Goal: Information Seeking & Learning: Learn about a topic

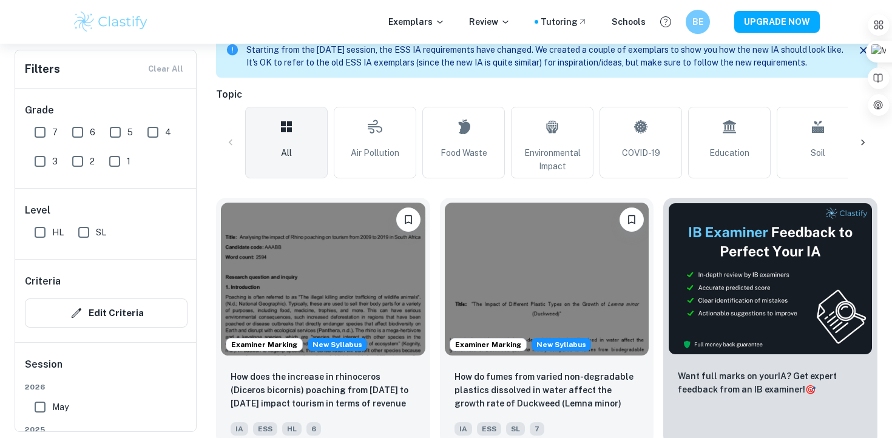
scroll to position [285, 0]
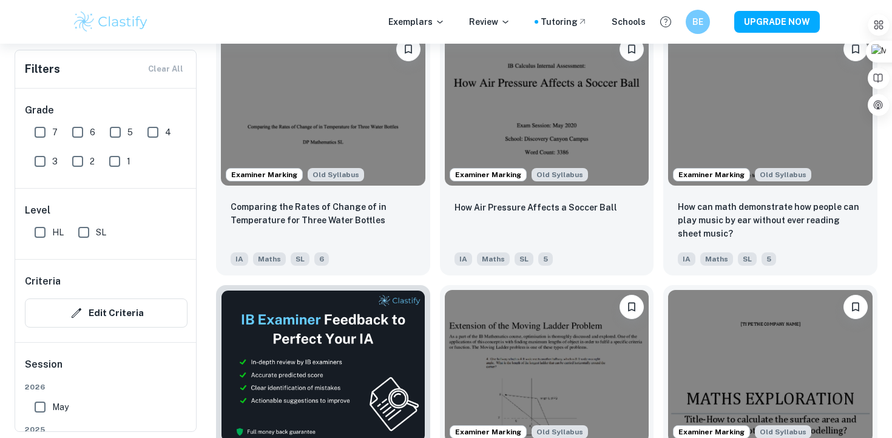
scroll to position [1716, 0]
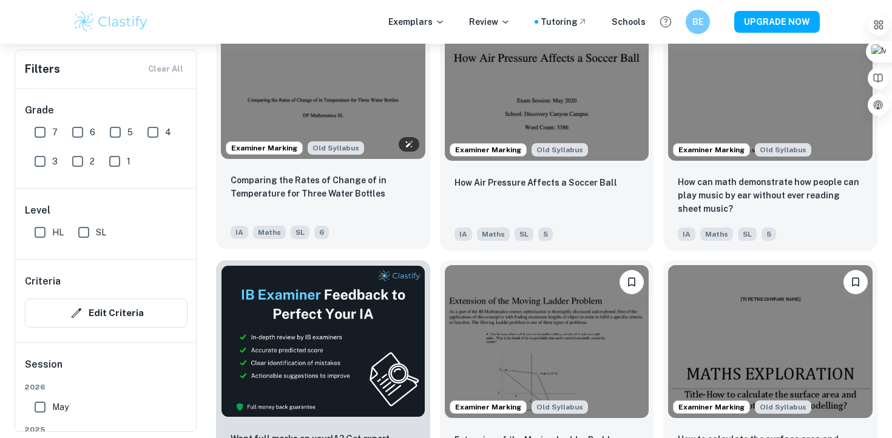
click at [313, 116] on img at bounding box center [323, 81] width 205 height 153
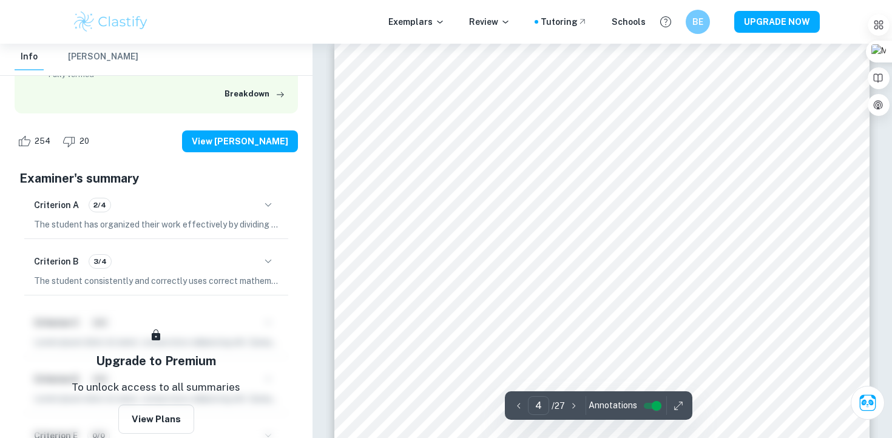
scroll to position [2285, 0]
type input "7"
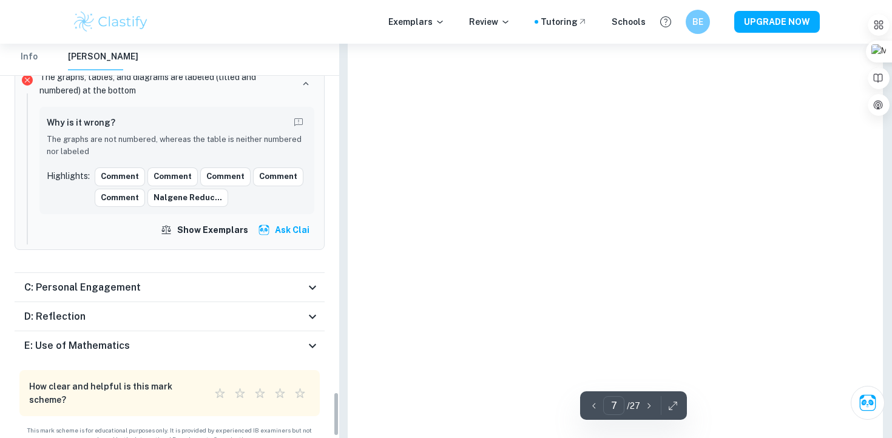
scroll to position [2936, 0]
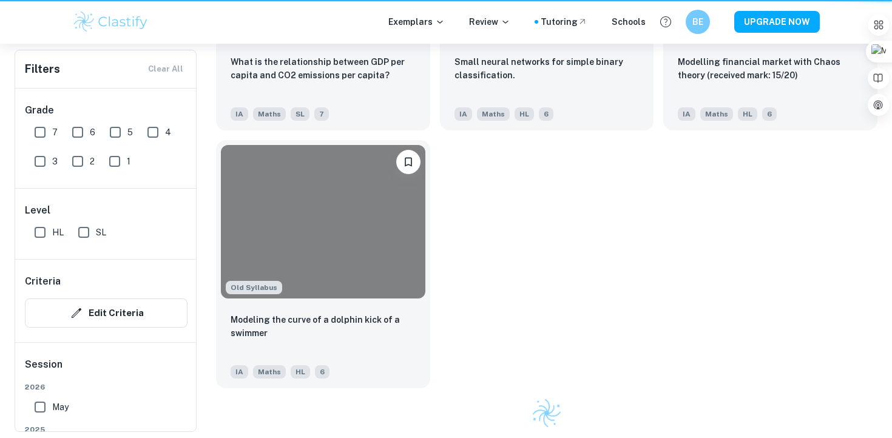
scroll to position [1716, 0]
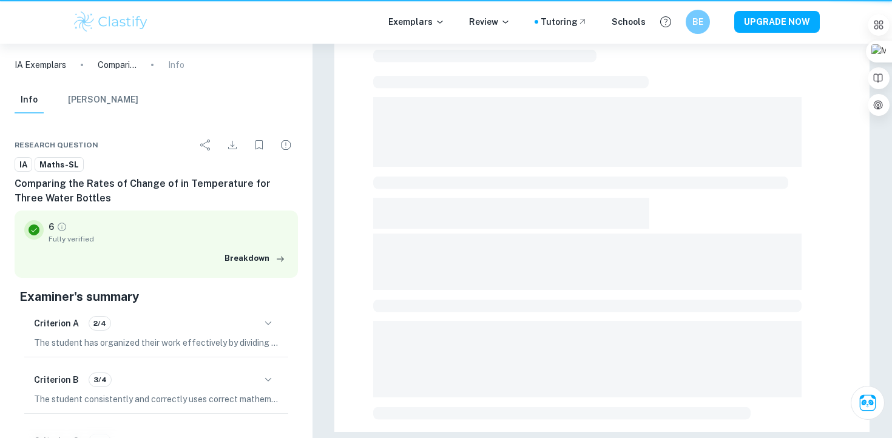
scroll to position [375, 0]
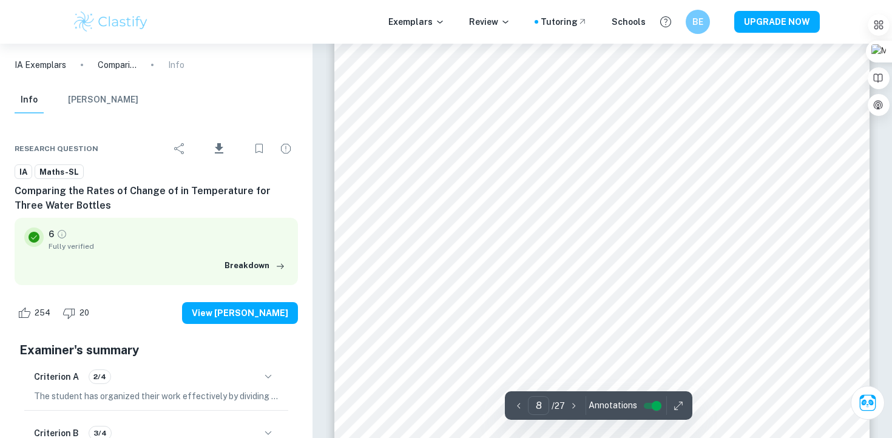
scroll to position [5542, 0]
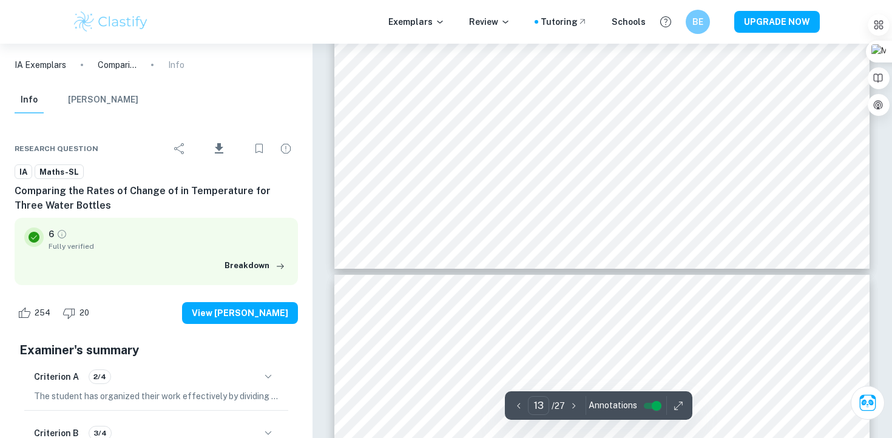
type input "14"
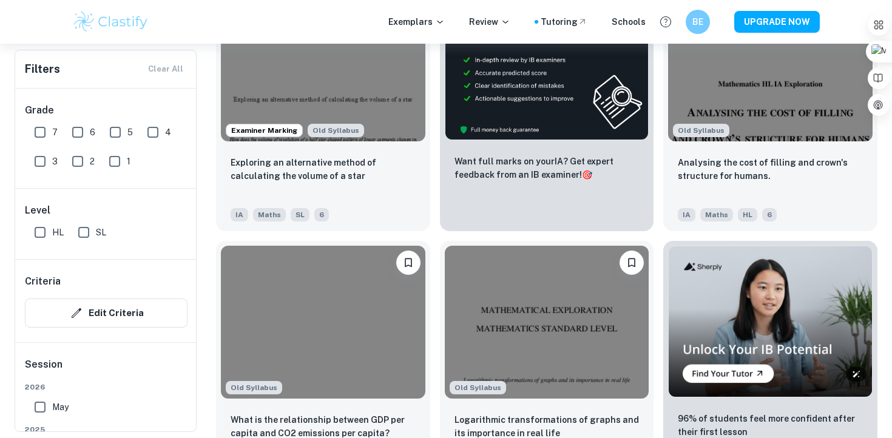
scroll to position [3288, 0]
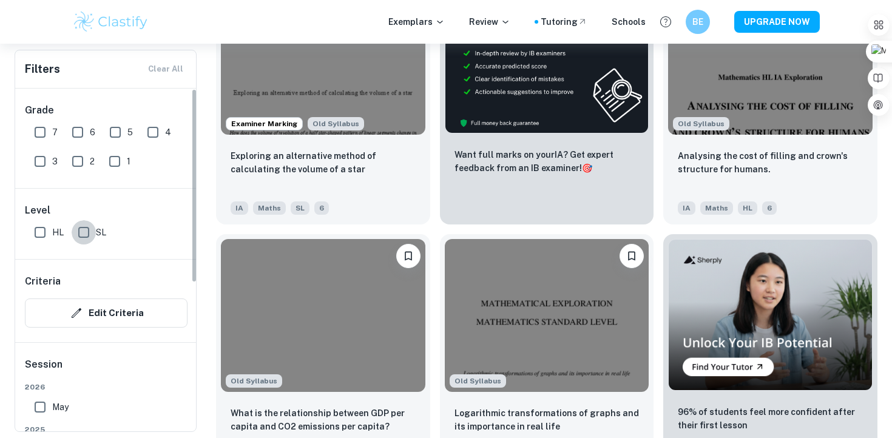
click at [93, 233] on input "SL" at bounding box center [84, 232] width 24 height 24
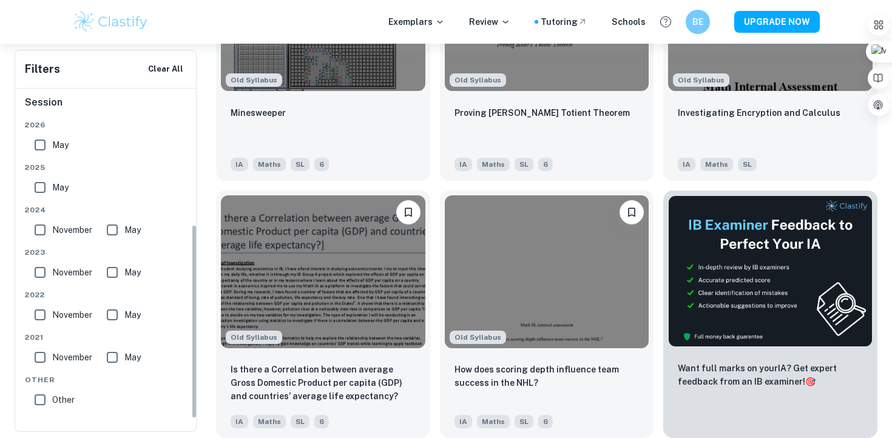
scroll to position [75, 0]
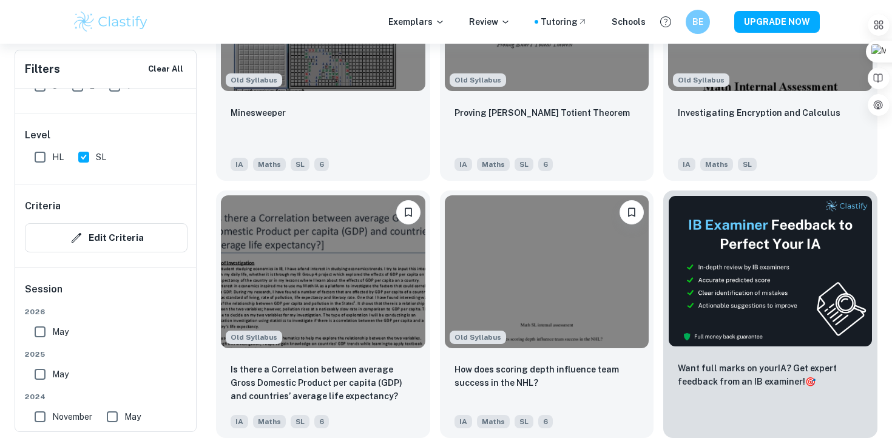
click at [76, 154] on input "SL" at bounding box center [84, 157] width 24 height 24
checkbox input "false"
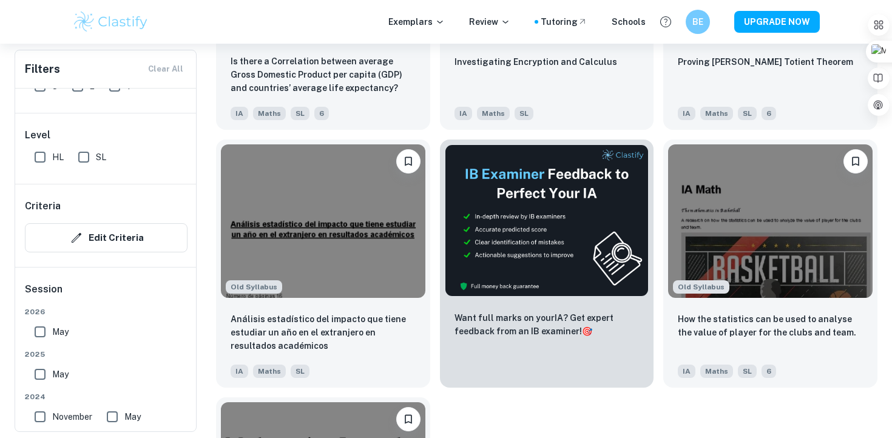
scroll to position [7455, 0]
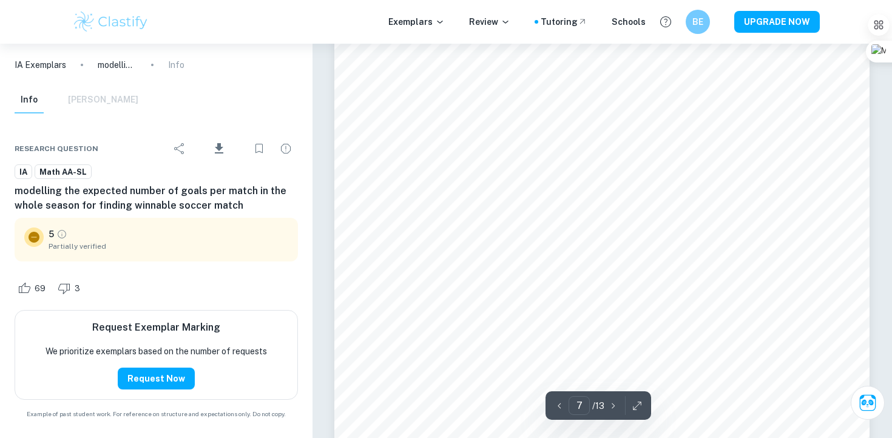
scroll to position [5073, 0]
type input "9"
